Goal: Information Seeking & Learning: Learn about a topic

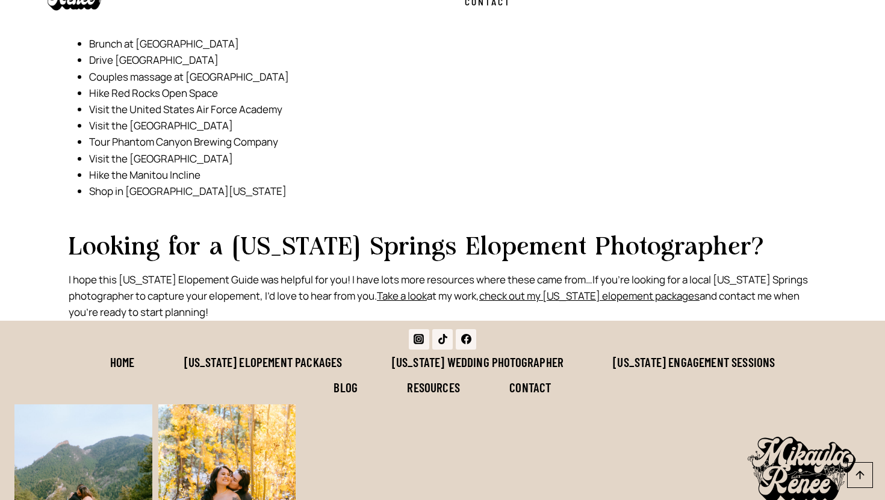
scroll to position [6634, 0]
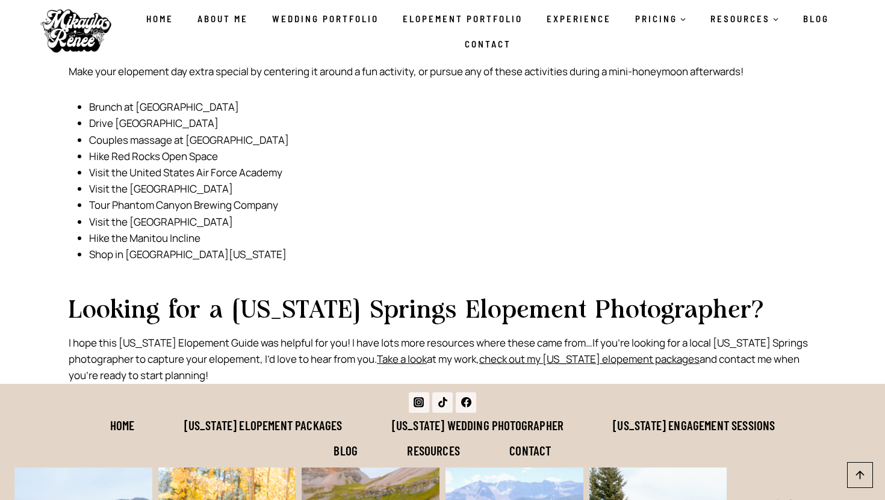
drag, startPoint x: 581, startPoint y: 180, endPoint x: 619, endPoint y: 208, distance: 46.5
click at [619, 335] on p "I hope this Colorado Elopement Guide was helpful for you! I have lots more reso…" at bounding box center [442, 359] width 747 height 49
copy p "If you’re looking for a local Colorado Springs photographer to capture your elo…"
click at [283, 413] on link "[US_STATE] Elopement Packages" at bounding box center [263, 425] width 208 height 25
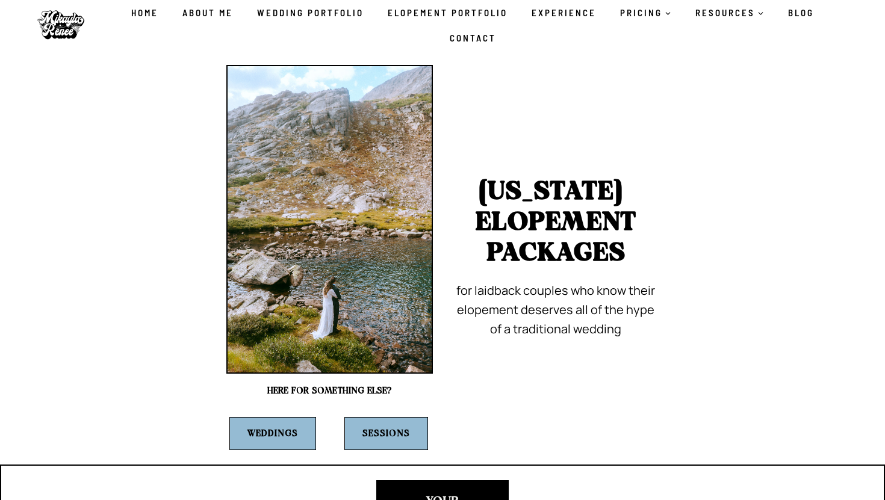
click at [352, 14] on link "Wedding Portfolio" at bounding box center [310, 12] width 131 height 25
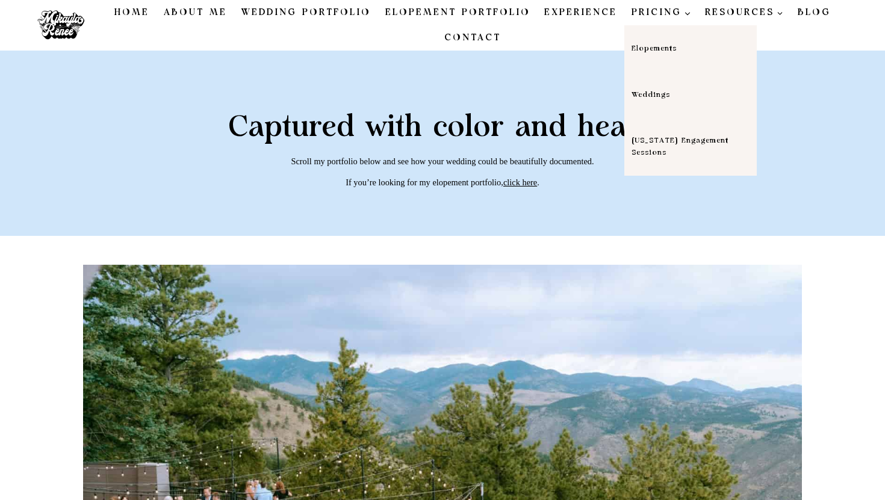
click at [648, 100] on link "Weddings" at bounding box center [690, 95] width 132 height 46
